Goal: Transaction & Acquisition: Book appointment/travel/reservation

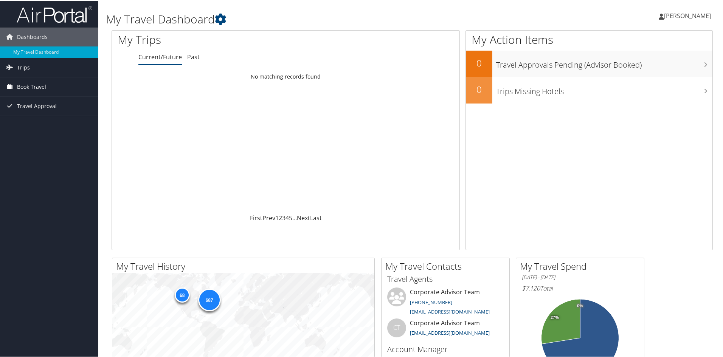
click at [23, 87] on span "Book Travel" at bounding box center [31, 86] width 29 height 19
click at [39, 124] on link "Book/Manage Online Trips" at bounding box center [49, 123] width 98 height 11
